Goal: Transaction & Acquisition: Purchase product/service

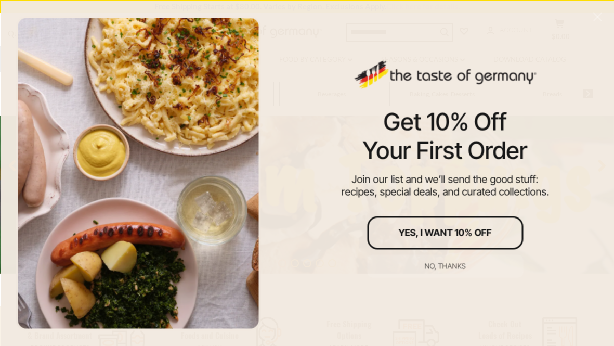
scroll to position [121, 0]
click at [438, 265] on div "No, thanks" at bounding box center [445, 265] width 41 height 7
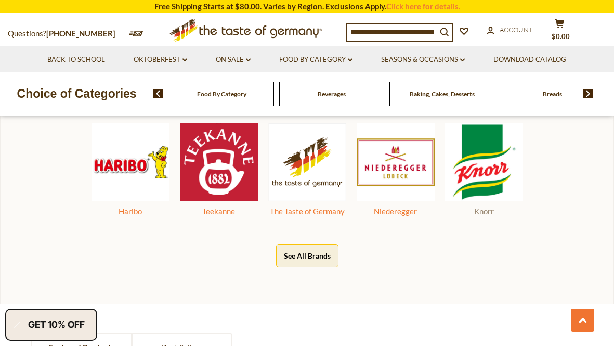
scroll to position [484, 0]
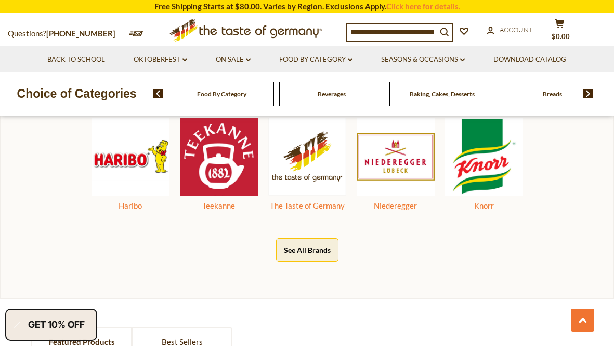
click at [302, 244] on button "See All Brands" at bounding box center [307, 249] width 62 height 23
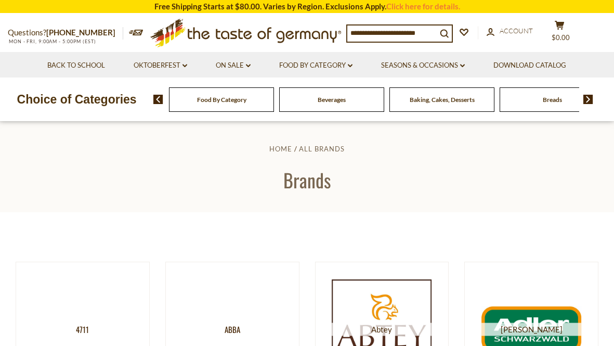
click at [258, 102] on div "Food By Category" at bounding box center [221, 99] width 105 height 24
click at [235, 107] on div "Food By Category" at bounding box center [221, 99] width 105 height 24
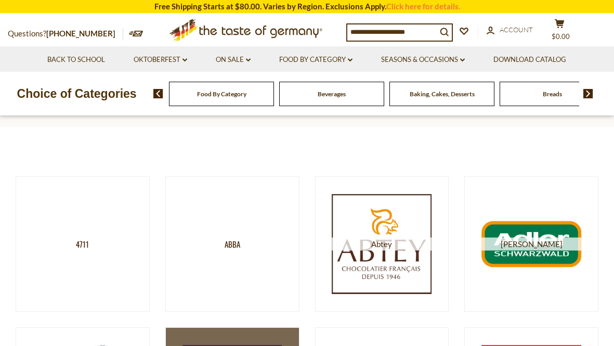
scroll to position [67, 0]
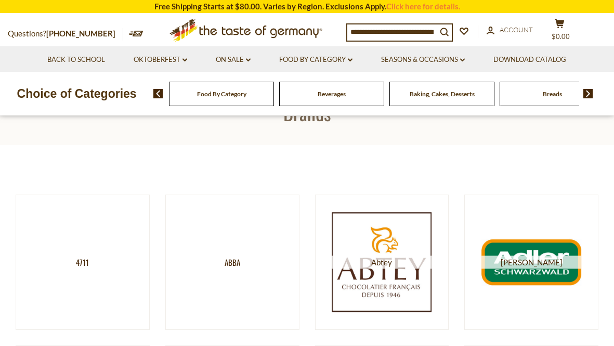
click at [244, 97] on span "Food By Category" at bounding box center [221, 94] width 49 height 8
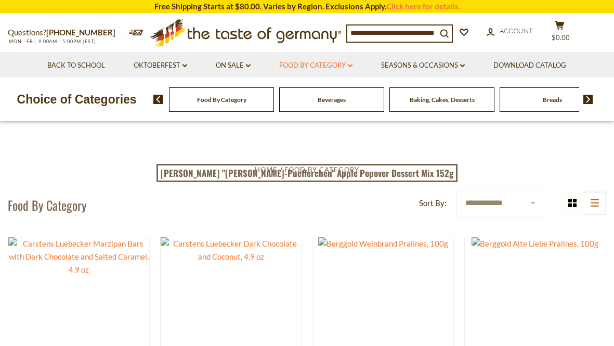
click at [309, 63] on link "Food By Category dropdown_arrow" at bounding box center [315, 65] width 73 height 11
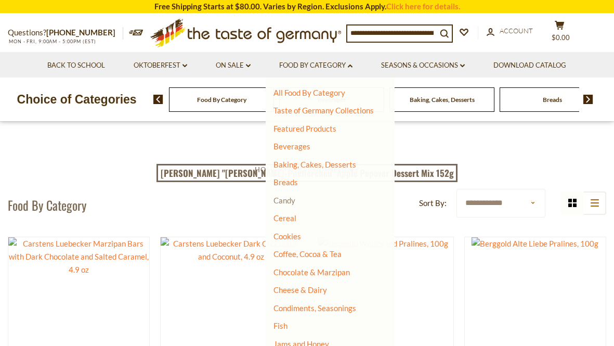
click at [288, 197] on link "Candy" at bounding box center [284, 199] width 22 height 9
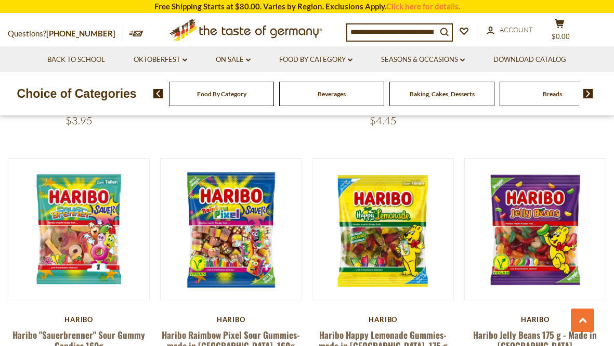
scroll to position [2258, 0]
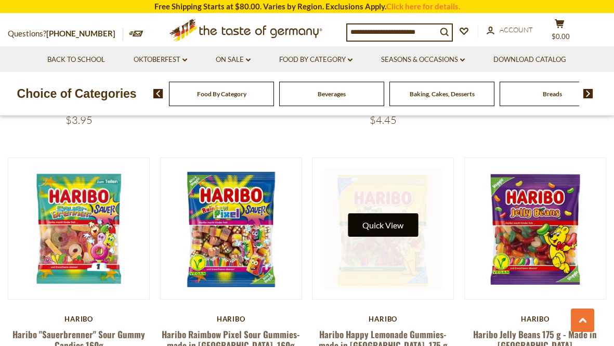
click at [385, 213] on button "Quick View" at bounding box center [383, 224] width 70 height 23
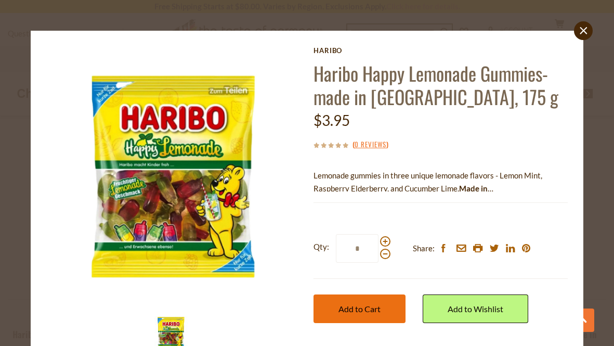
click at [363, 306] on span "Add to Cart" at bounding box center [359, 309] width 42 height 10
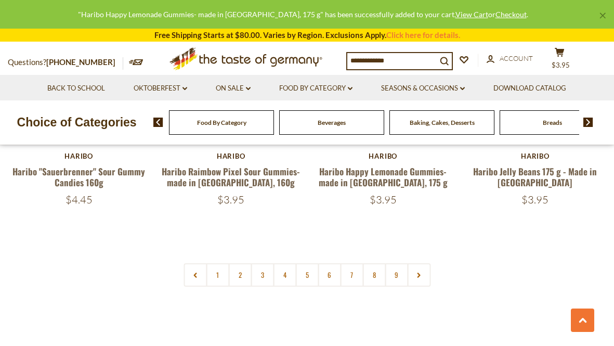
scroll to position [2419, 0]
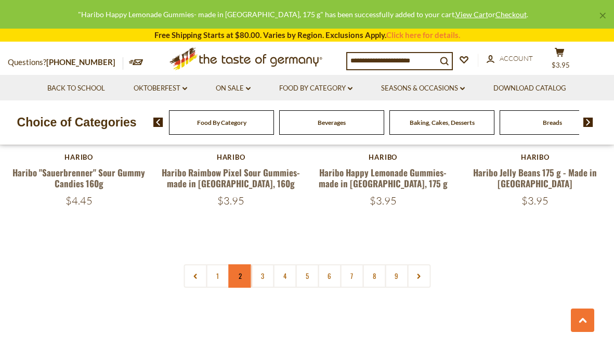
click at [238, 264] on link "2" at bounding box center [239, 275] width 23 height 23
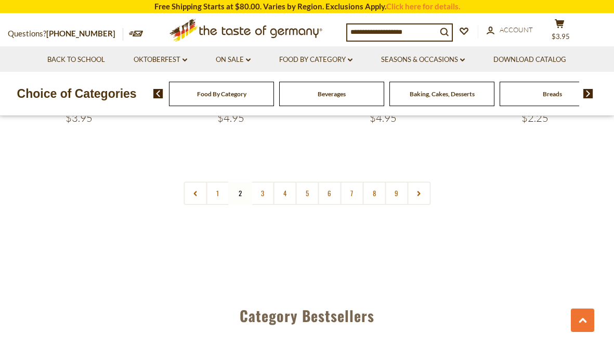
scroll to position [2449, 0]
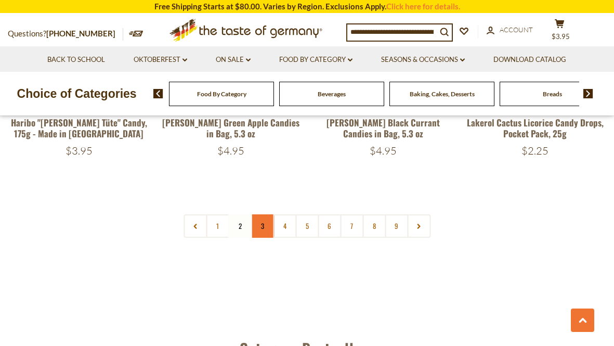
click at [260, 214] on link "3" at bounding box center [262, 225] width 23 height 23
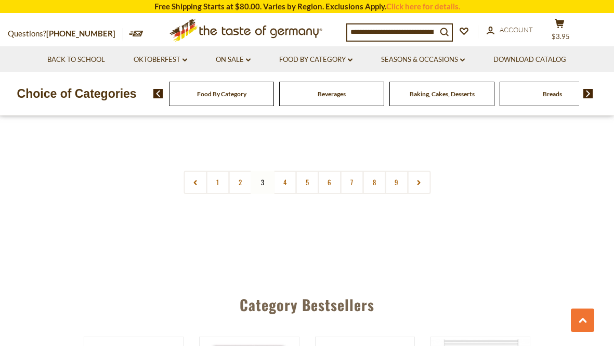
scroll to position [2447, 0]
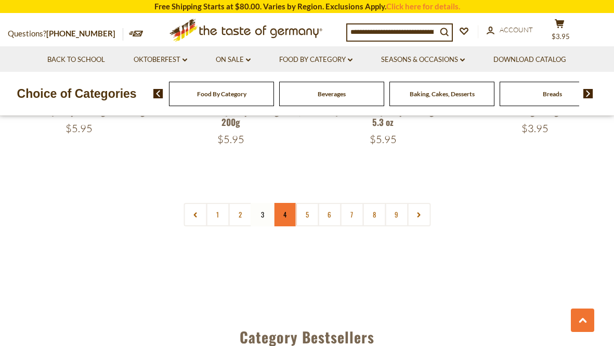
click at [282, 203] on link "4" at bounding box center [284, 214] width 23 height 23
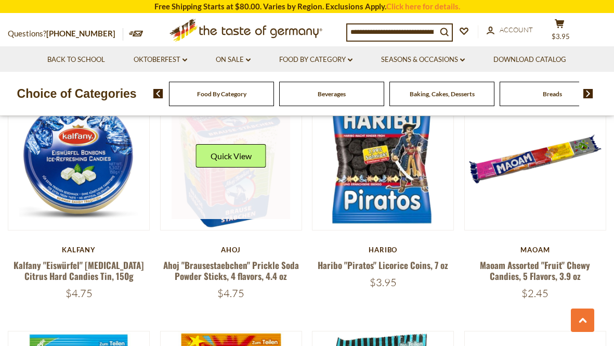
scroll to position [548, 0]
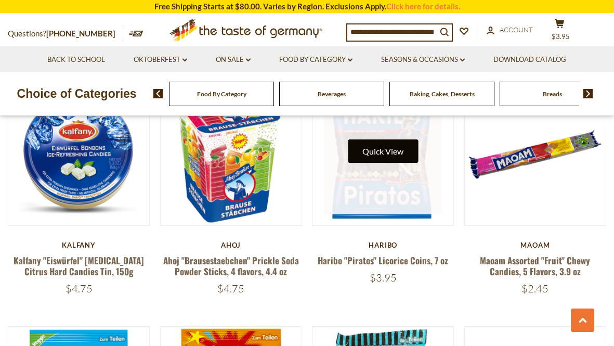
click at [381, 153] on button "Quick View" at bounding box center [383, 150] width 70 height 23
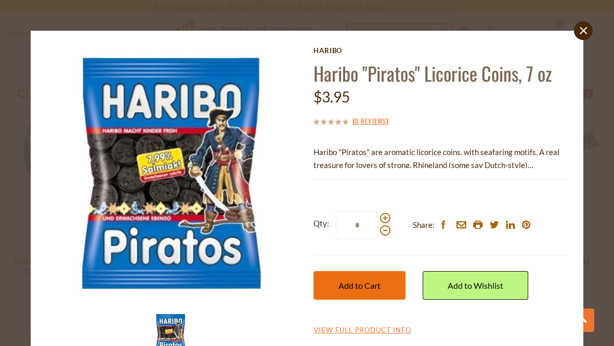
click at [355, 288] on span "Add to Cart" at bounding box center [359, 285] width 42 height 10
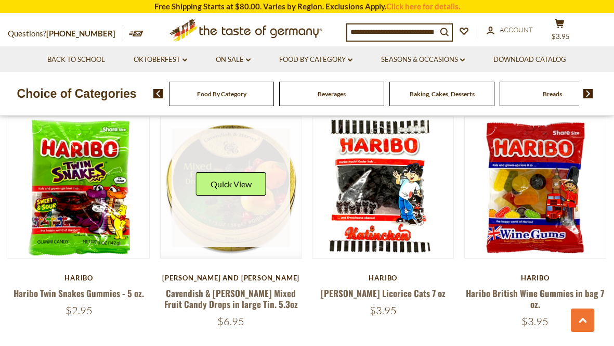
scroll to position [1760, 0]
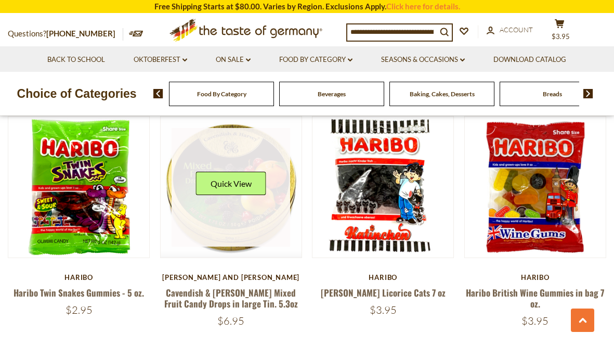
click at [236, 181] on div "Quick View" at bounding box center [231, 187] width 70 height 31
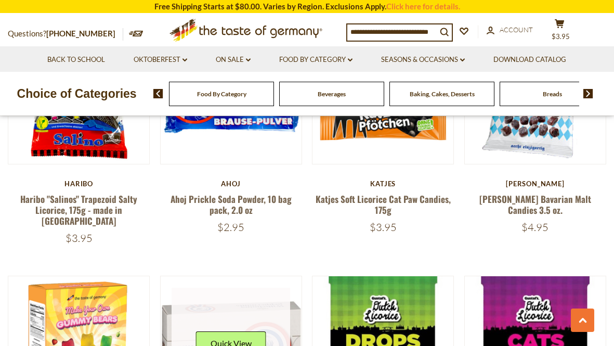
scroll to position [2084, 0]
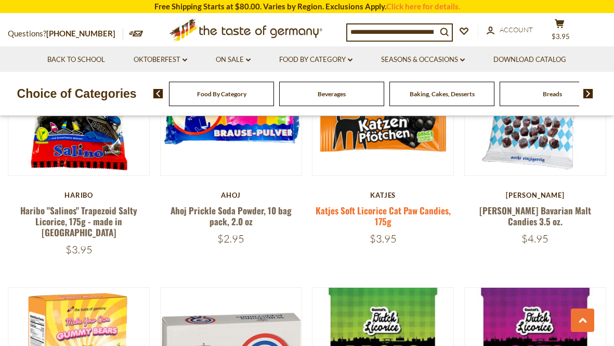
click at [390, 204] on link "Katjes Soft Licorice Cat Paw Candies, 175g" at bounding box center [382, 216] width 135 height 24
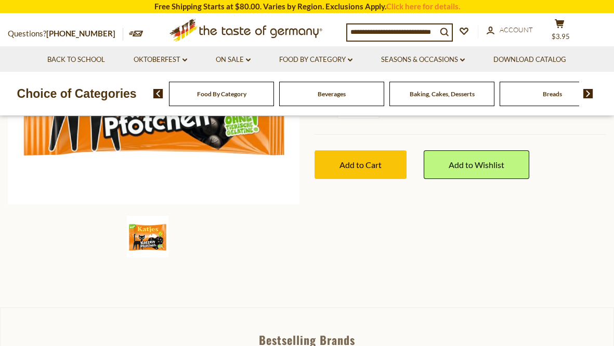
scroll to position [264, 0]
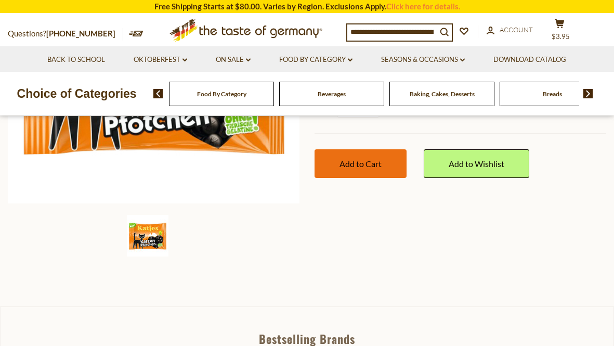
click at [374, 160] on span "Add to Cart" at bounding box center [360, 164] width 42 height 10
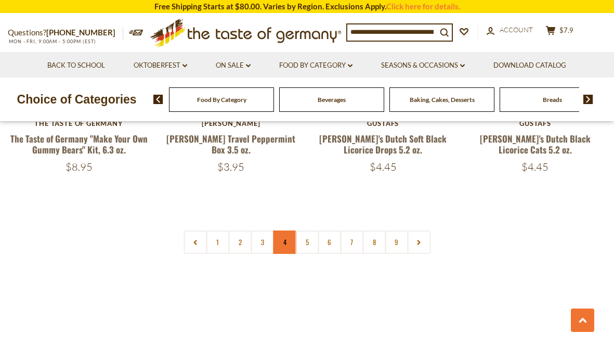
click at [283, 230] on link "4" at bounding box center [284, 241] width 23 height 23
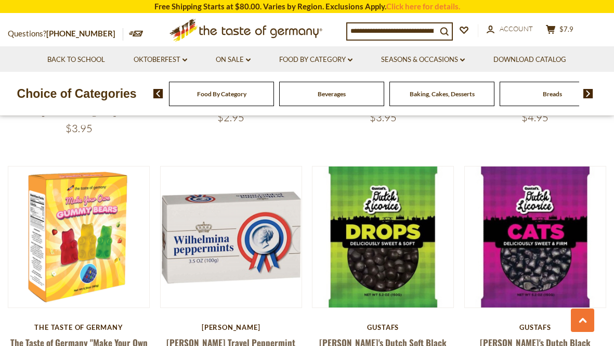
scroll to position [2206, 0]
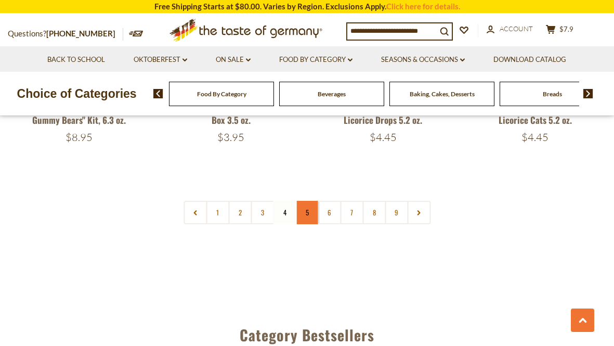
click at [307, 201] on link "5" at bounding box center [306, 212] width 23 height 23
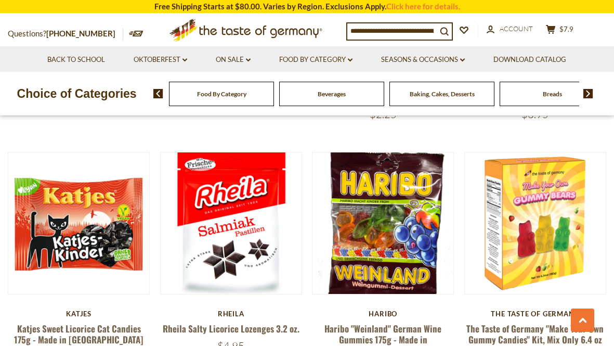
scroll to position [1483, 0]
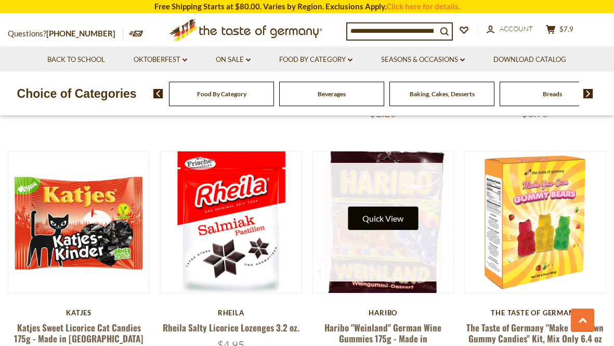
click at [381, 206] on button "Quick View" at bounding box center [383, 217] width 70 height 23
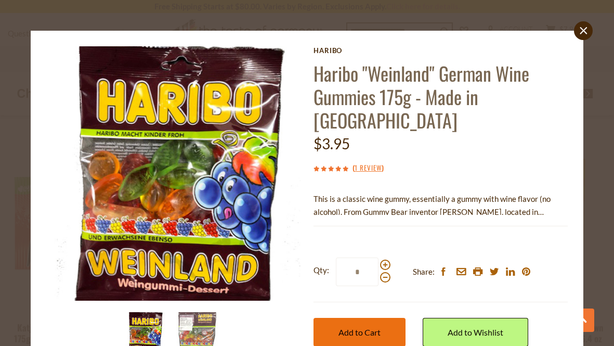
click at [349, 327] on span "Add to Cart" at bounding box center [359, 332] width 42 height 10
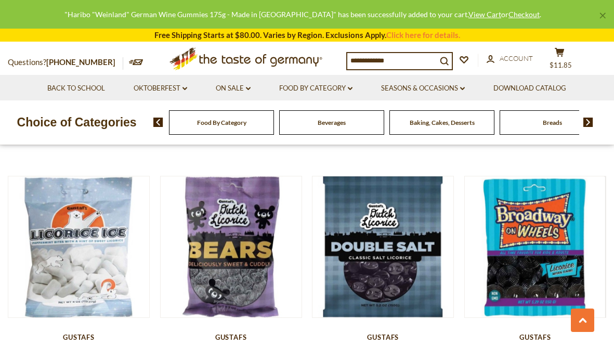
scroll to position [1712, 0]
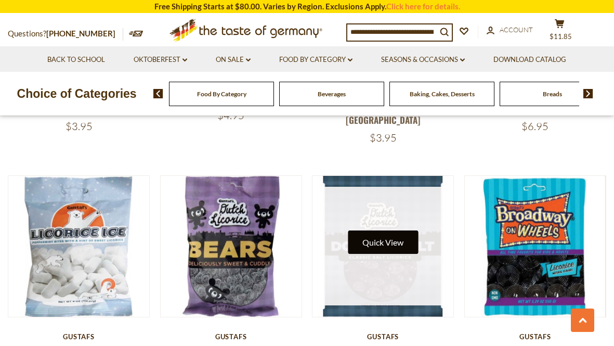
click at [367, 230] on button "Quick View" at bounding box center [383, 241] width 70 height 23
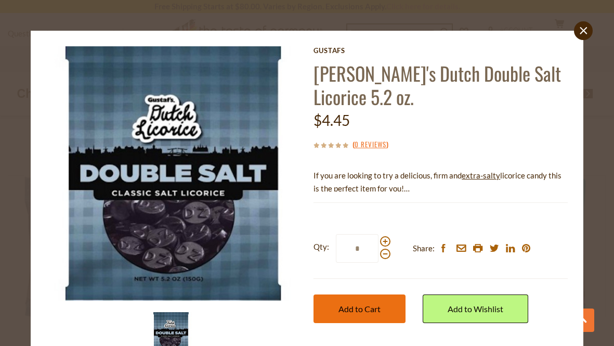
click at [370, 312] on span "Add to Cart" at bounding box center [359, 309] width 42 height 10
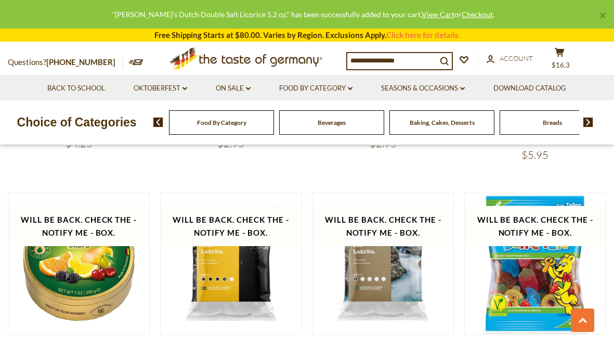
scroll to position [2191, 0]
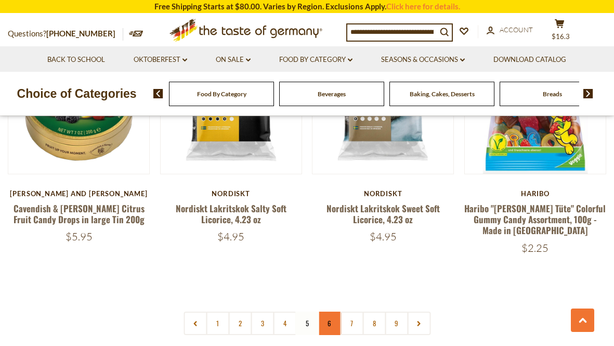
click at [327, 311] on link "6" at bounding box center [329, 322] width 23 height 23
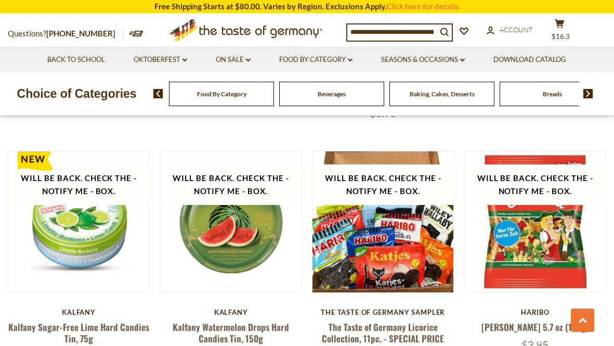
scroll to position [2001, 0]
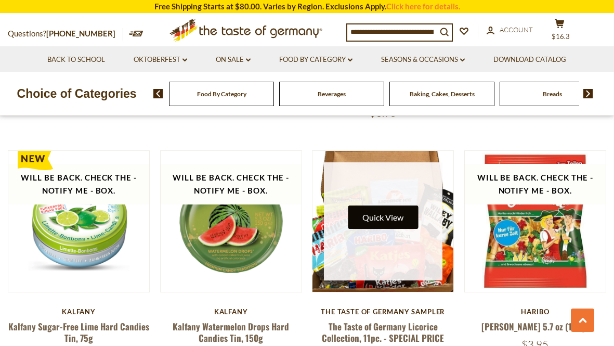
click at [386, 205] on button "Quick View" at bounding box center [383, 216] width 70 height 23
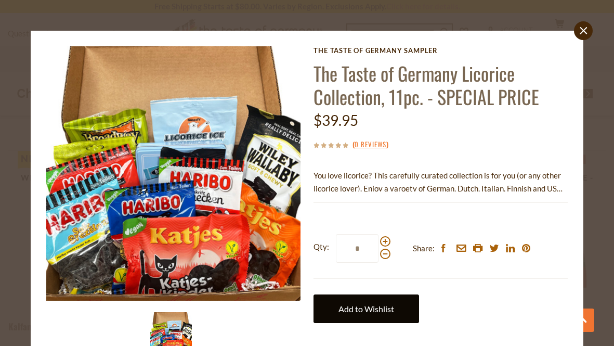
click at [359, 307] on link "Add to Wishlist" at bounding box center [366, 308] width 106 height 29
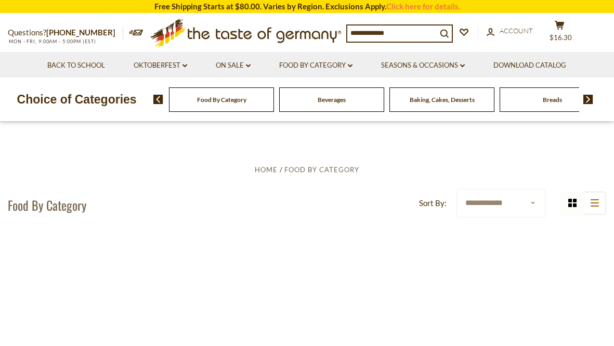
click at [392, 27] on input at bounding box center [391, 32] width 89 height 15
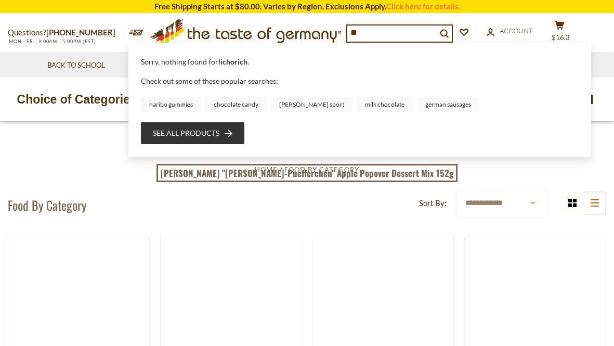
type input "*"
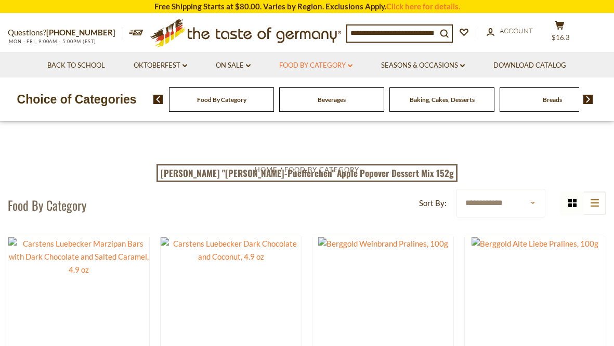
click at [324, 64] on link "Food By Category dropdown_arrow" at bounding box center [315, 65] width 73 height 11
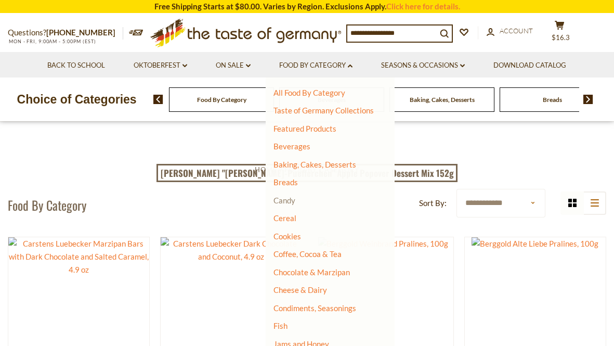
click at [292, 197] on link "Candy" at bounding box center [284, 199] width 22 height 9
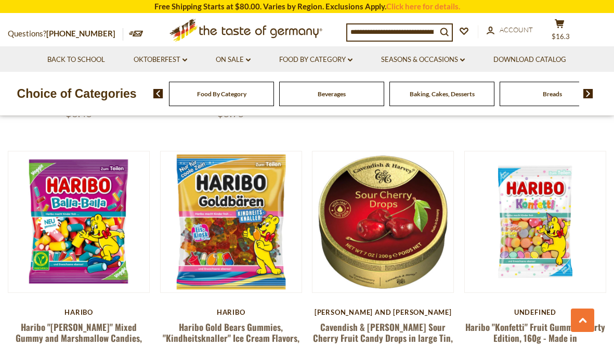
scroll to position [995, 0]
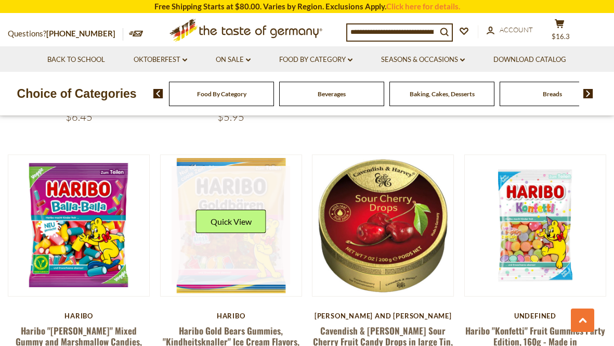
click at [243, 247] on link at bounding box center [231, 225] width 119 height 119
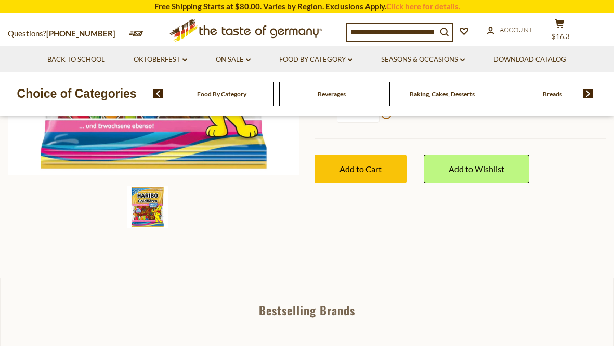
scroll to position [294, 0]
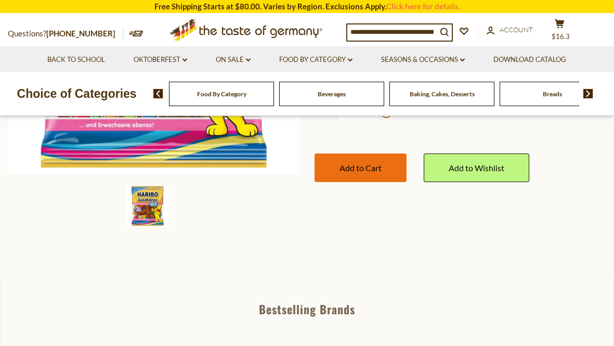
click at [363, 167] on span "Add to Cart" at bounding box center [360, 168] width 42 height 10
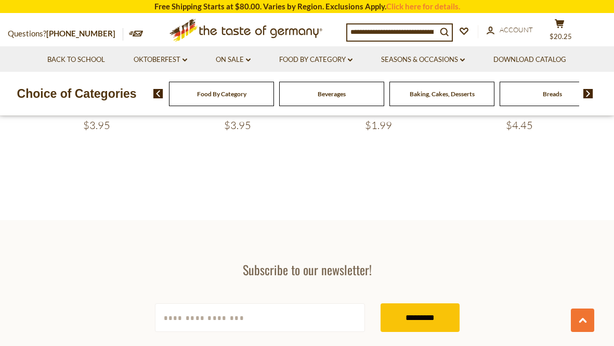
scroll to position [1477, 0]
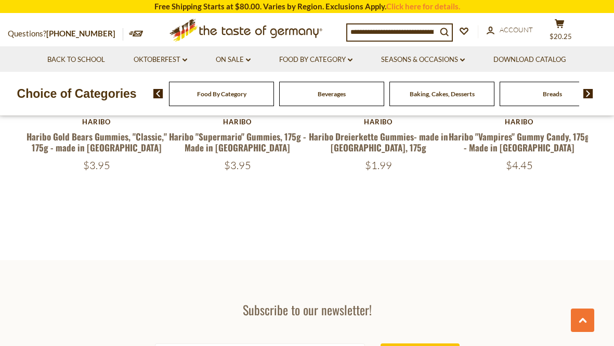
click at [338, 161] on div "$1.99" at bounding box center [378, 165] width 141 height 13
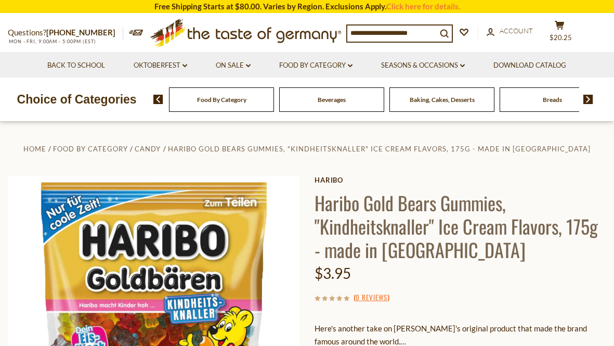
scroll to position [0, 0]
click at [403, 31] on input at bounding box center [391, 32] width 89 height 15
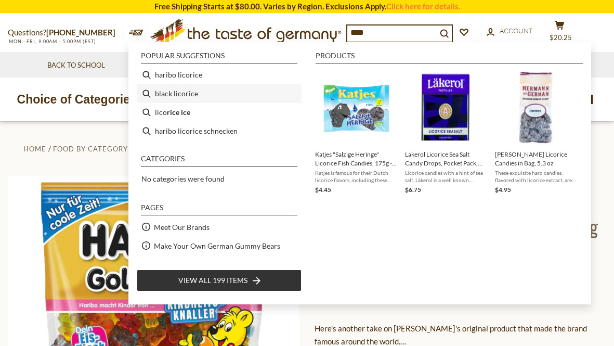
click at [146, 95] on li "black licorice" at bounding box center [219, 93] width 165 height 19
type input "**********"
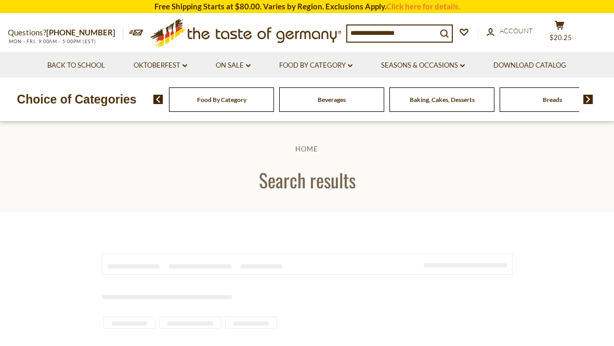
type input "**********"
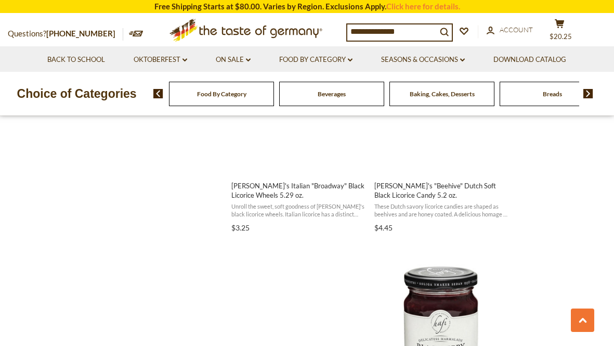
scroll to position [981, 0]
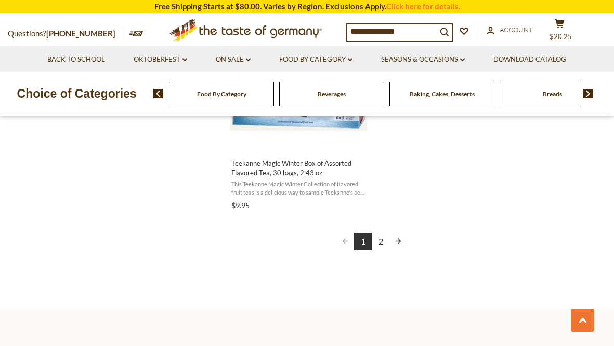
click at [381, 235] on link "2" at bounding box center [381, 241] width 18 height 18
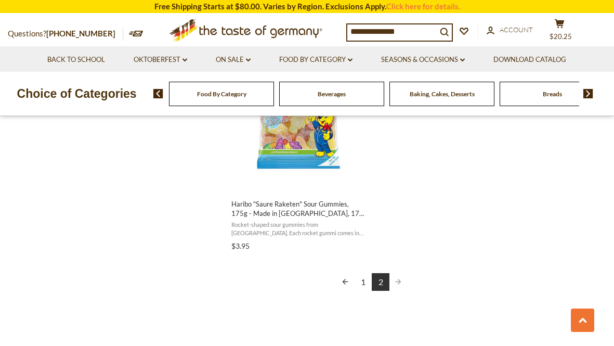
scroll to position [1187, 0]
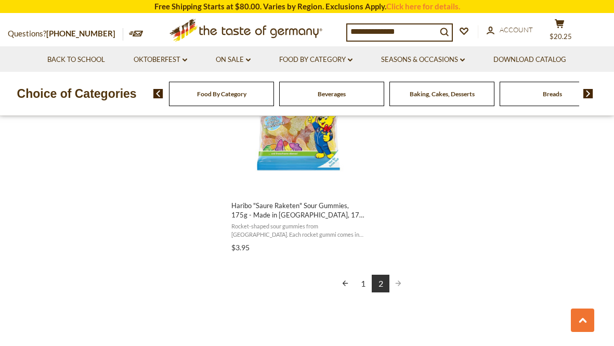
click at [398, 279] on span "Pagination" at bounding box center [398, 283] width 18 height 18
click at [398, 278] on span "Pagination" at bounding box center [398, 283] width 18 height 18
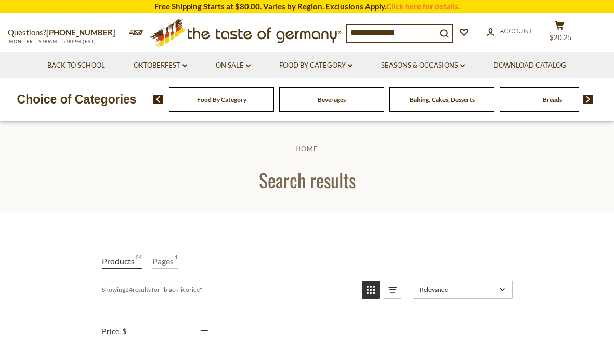
scroll to position [0, 0]
click at [401, 28] on input "**********" at bounding box center [391, 32] width 89 height 15
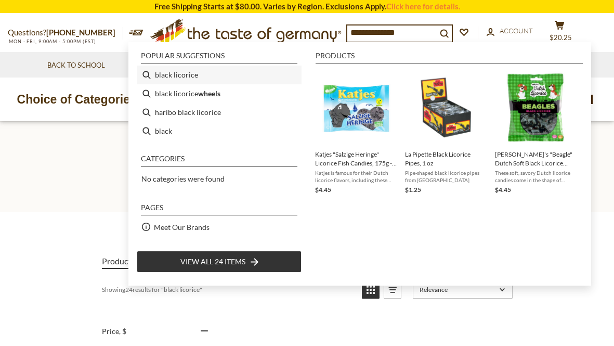
click at [148, 73] on li "black licorice" at bounding box center [219, 74] width 165 height 19
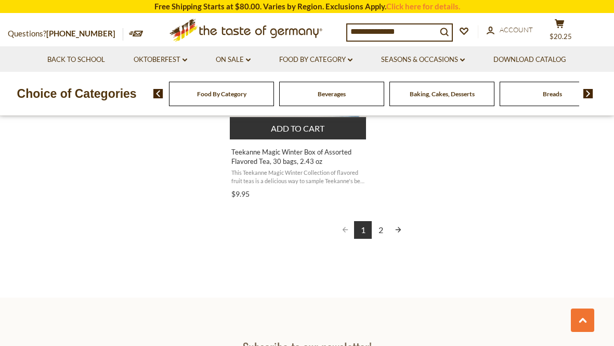
scroll to position [1917, 0]
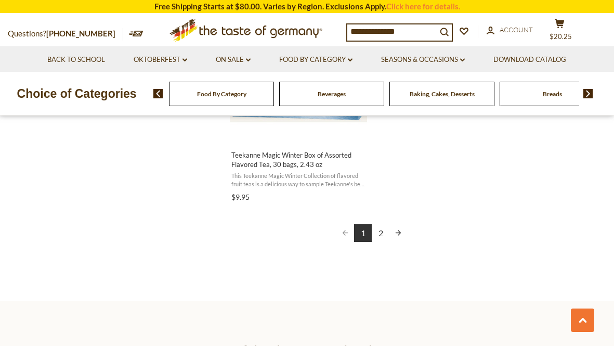
click at [382, 228] on link "2" at bounding box center [381, 233] width 18 height 18
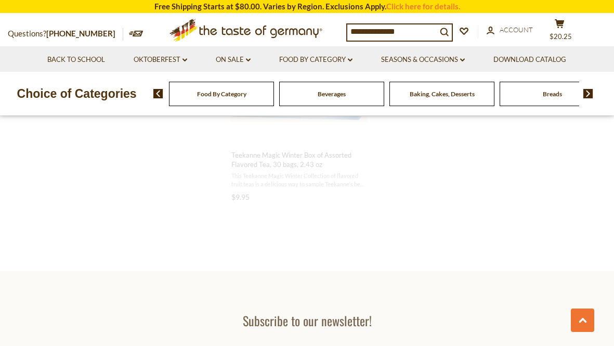
scroll to position [898, 0]
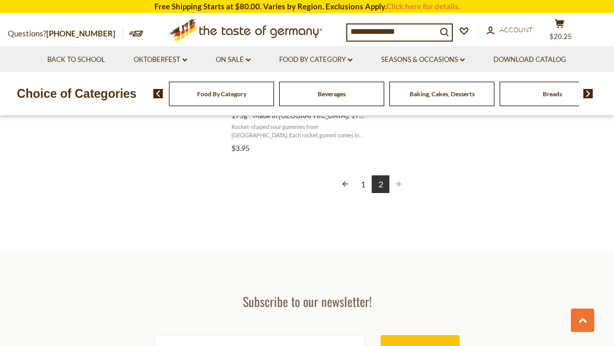
scroll to position [1288, 0]
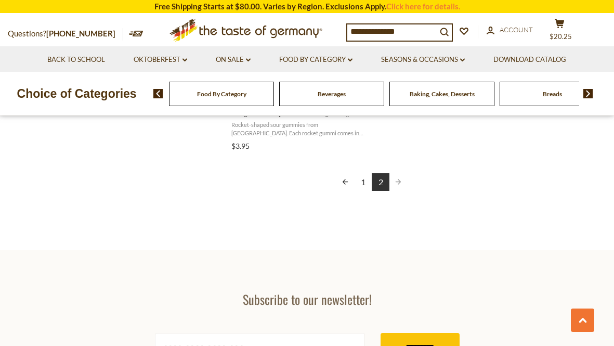
scroll to position [1497, 0]
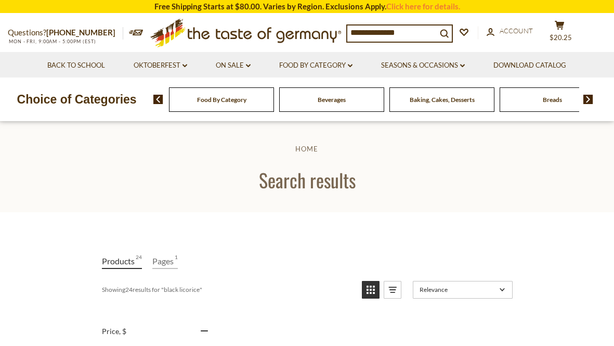
scroll to position [1394, 0]
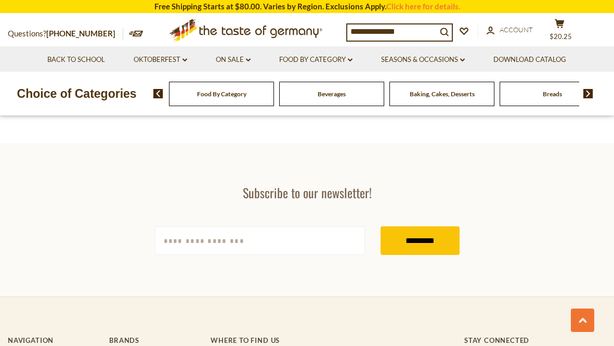
click at [400, 29] on input "**********" at bounding box center [391, 31] width 89 height 15
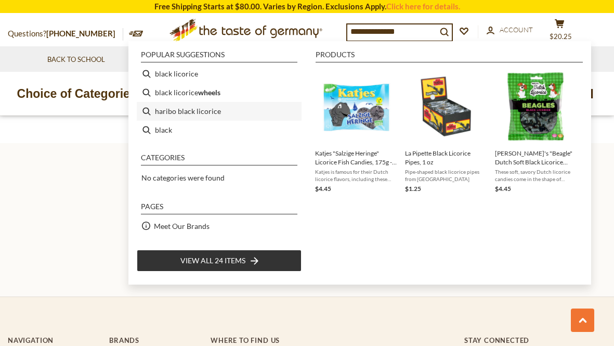
click at [149, 111] on li "haribo black licorice" at bounding box center [219, 111] width 165 height 19
type input "**********"
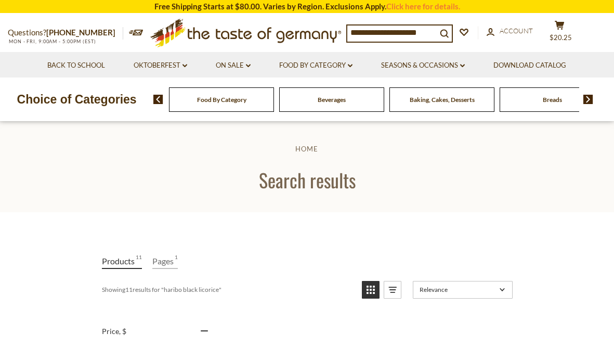
click at [402, 33] on input "**********" at bounding box center [391, 32] width 89 height 15
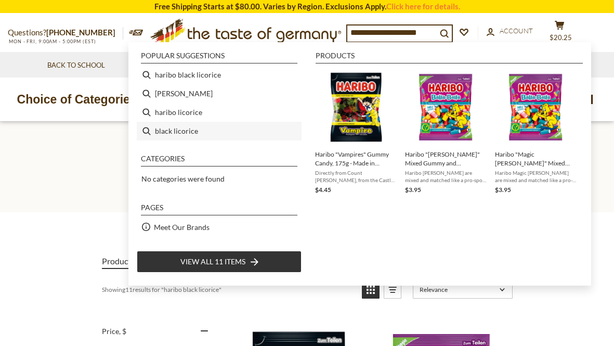
click at [193, 131] on li "black licorice" at bounding box center [219, 131] width 165 height 19
type input "**********"
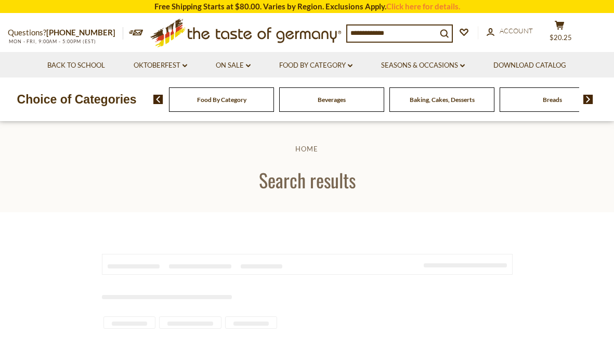
type input "**********"
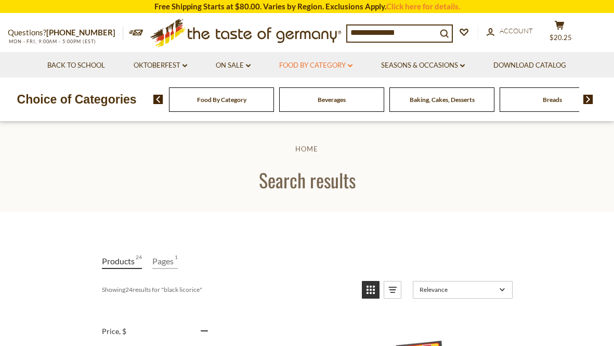
click at [304, 63] on link "Food By Category dropdown_arrow" at bounding box center [315, 65] width 73 height 11
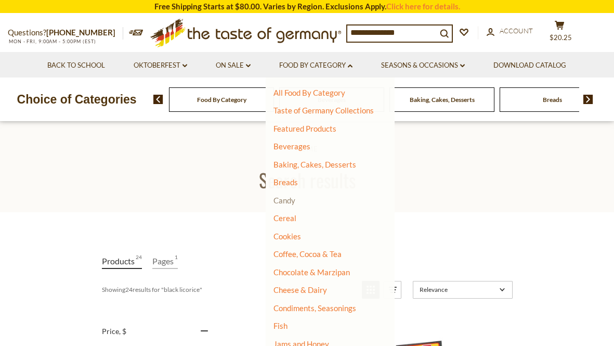
click at [287, 198] on link "Candy" at bounding box center [284, 199] width 22 height 9
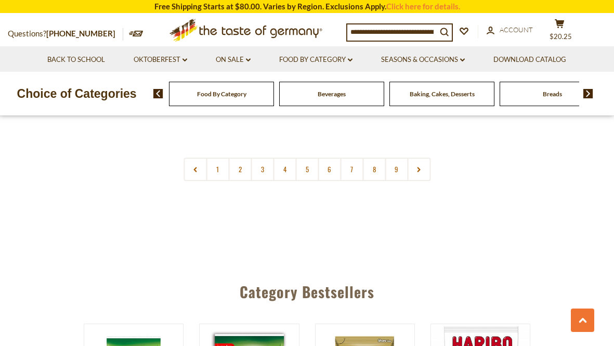
scroll to position [2524, 0]
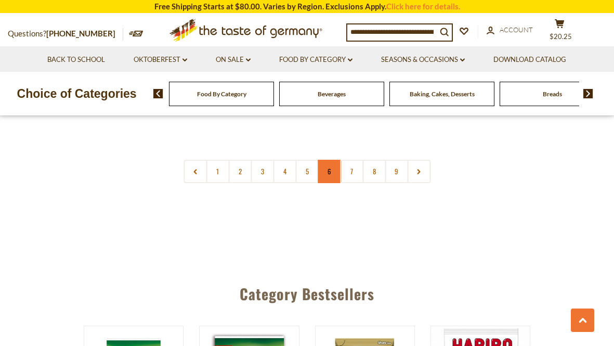
click at [329, 160] on link "6" at bounding box center [329, 171] width 23 height 23
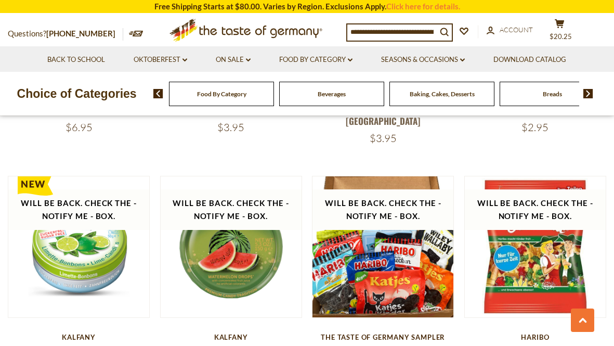
scroll to position [1977, 0]
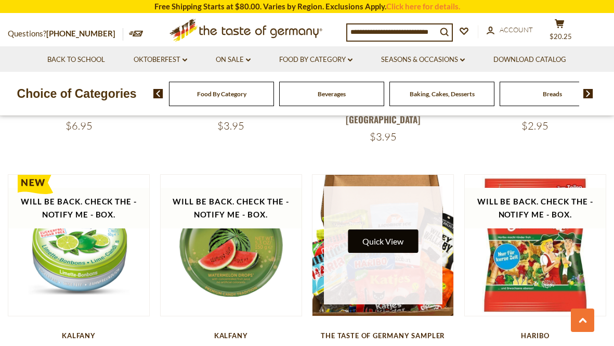
click at [389, 229] on button "Quick View" at bounding box center [383, 240] width 70 height 23
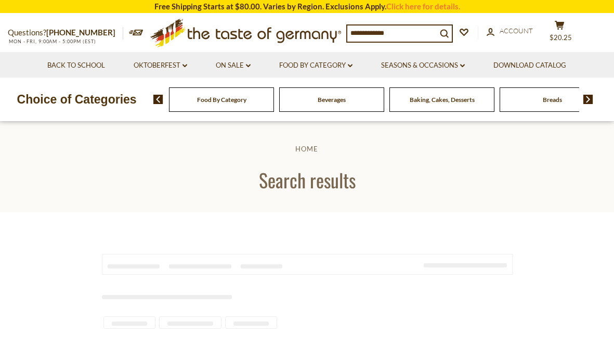
type input "**********"
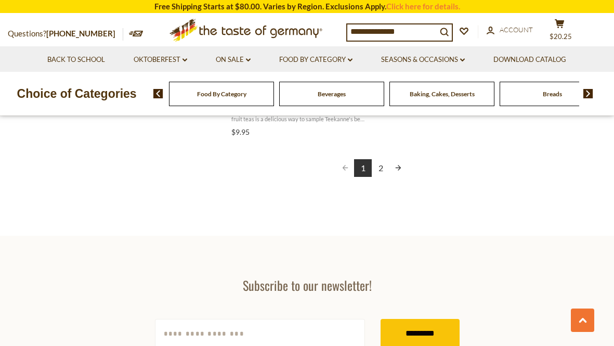
scroll to position [1982, 0]
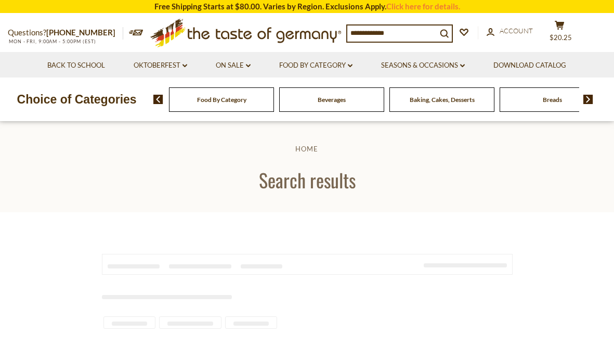
type input "**********"
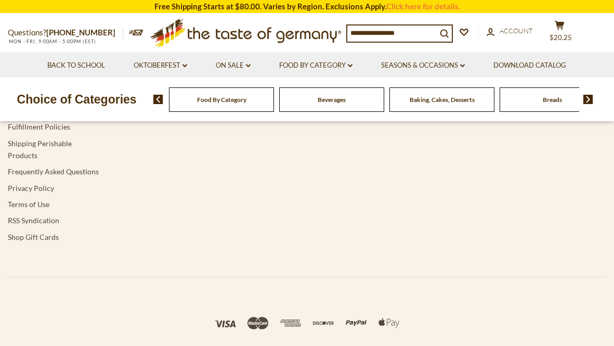
type input "**********"
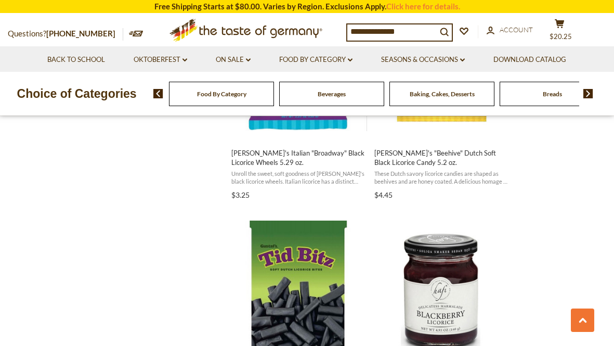
scroll to position [1013, 0]
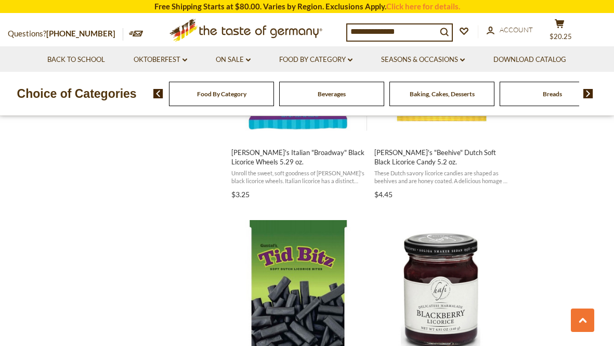
click at [367, 173] on ul "Katjes "Salzige Heringe" Licorice Fish Candies, 175g - Made In Germany Katjes i…" at bounding box center [370, 211] width 287 height 1814
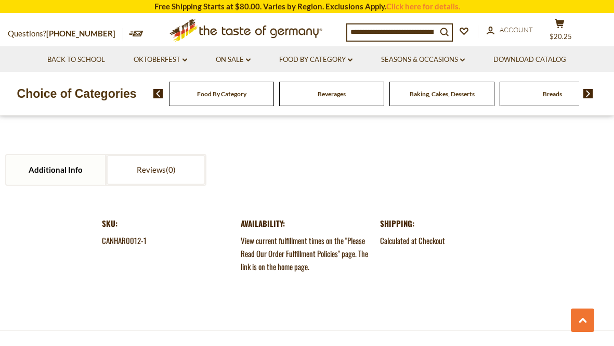
scroll to position [1030, 0]
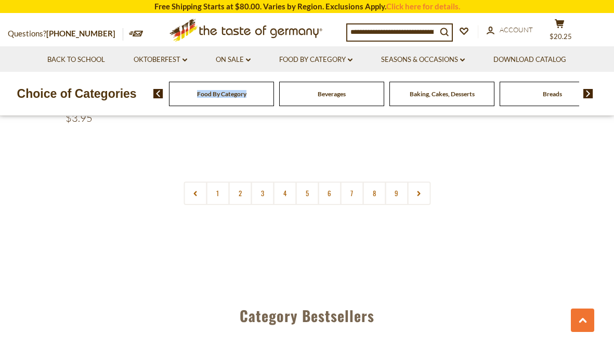
scroll to position [2492, 0]
click at [235, 181] on link "2" at bounding box center [239, 192] width 23 height 23
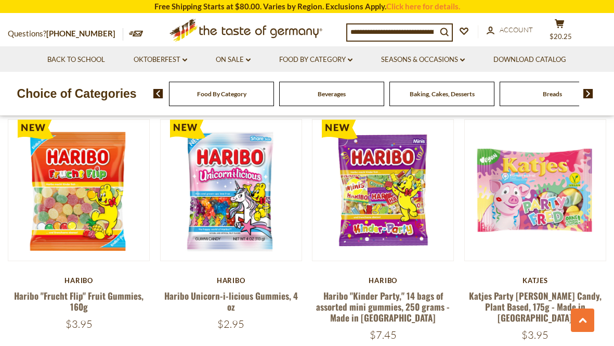
scroll to position [1023, 0]
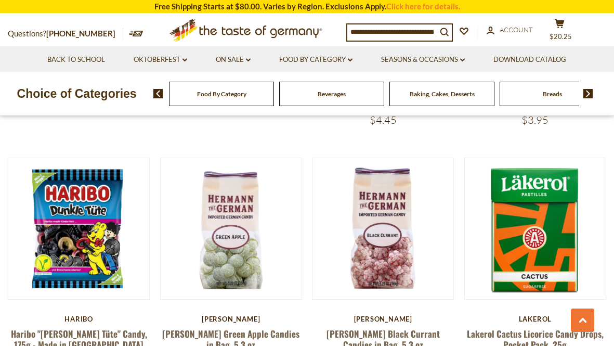
scroll to position [2237, 0]
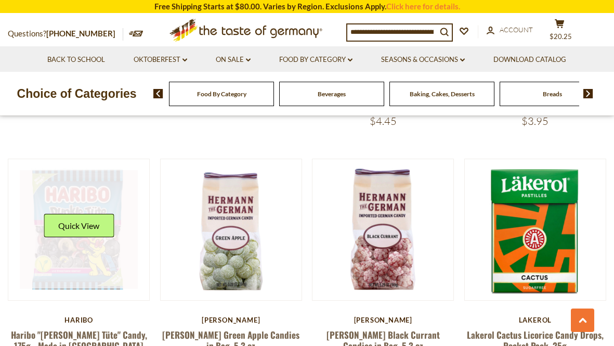
click at [86, 220] on link at bounding box center [79, 229] width 119 height 119
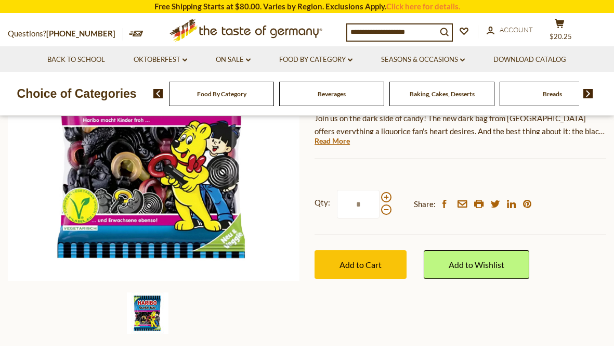
scroll to position [168, 0]
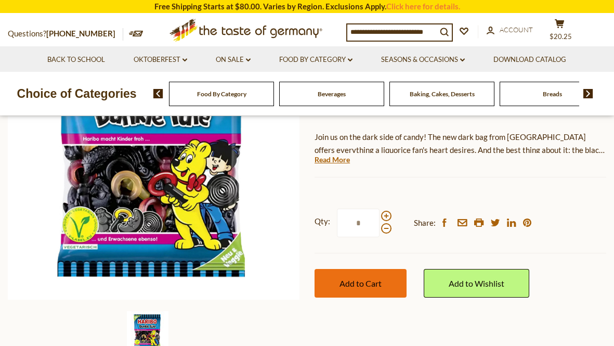
click at [359, 278] on span "Add to Cart" at bounding box center [360, 283] width 42 height 10
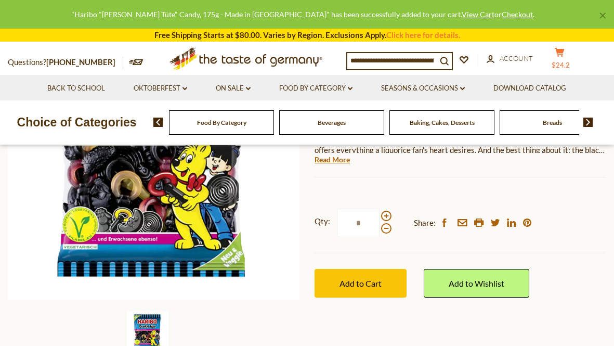
click at [565, 62] on span "$24.2" at bounding box center [560, 65] width 18 height 8
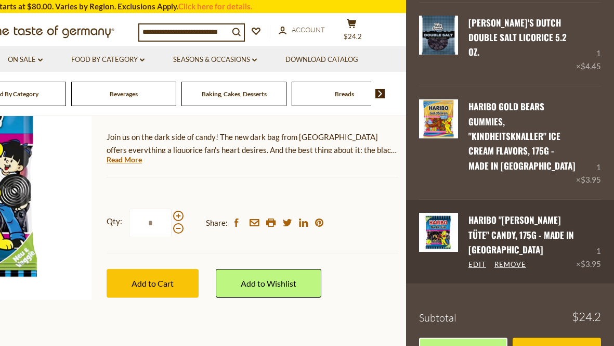
scroll to position [272, 0]
